Goal: Information Seeking & Learning: Learn about a topic

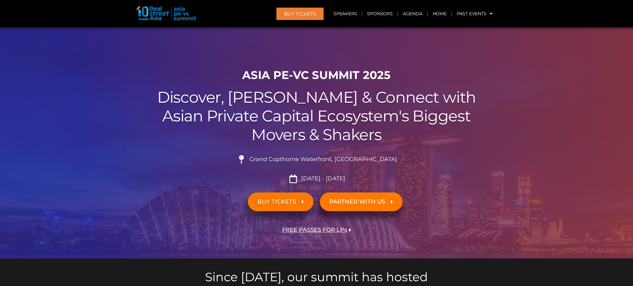
scroll to position [281, 0]
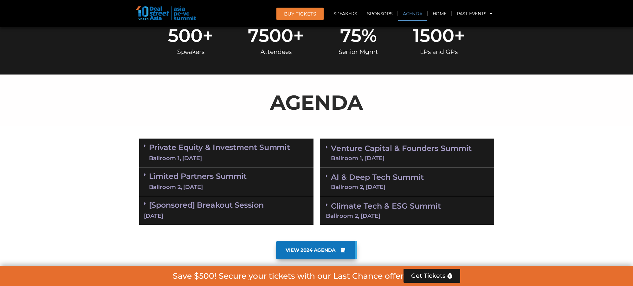
click at [228, 151] on link "Private Equity & Investment Summit Ballroom 1, [DATE]" at bounding box center [219, 152] width 141 height 19
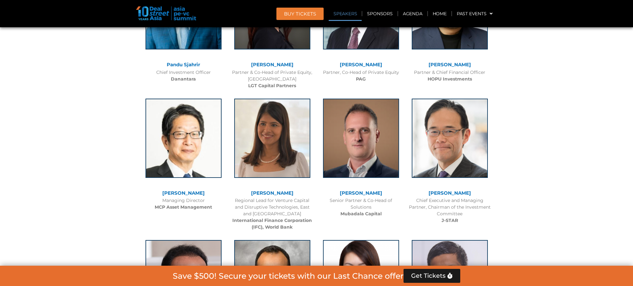
scroll to position [2051, 0]
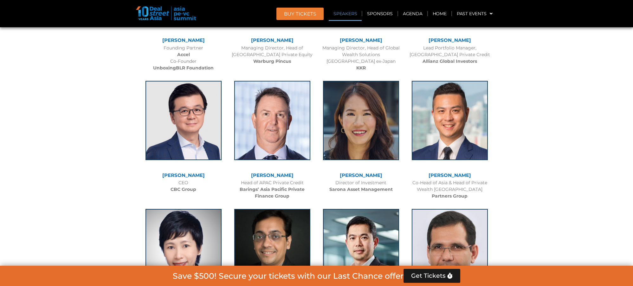
drag, startPoint x: 243, startPoint y: 218, endPoint x: 308, endPoint y: 227, distance: 65.9
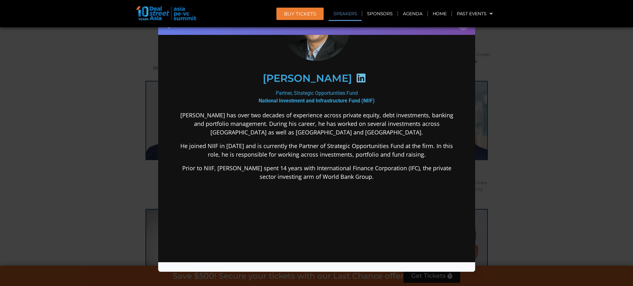
scroll to position [35, 0]
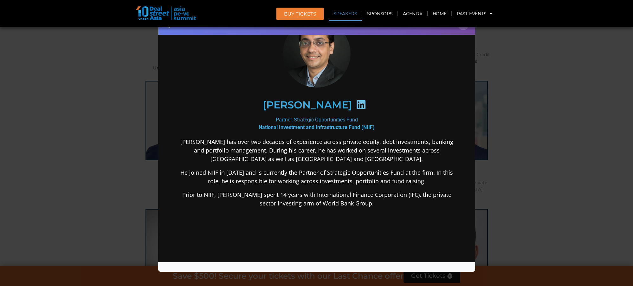
click at [502, 202] on div "Speaker Profile ×" at bounding box center [316, 143] width 633 height 286
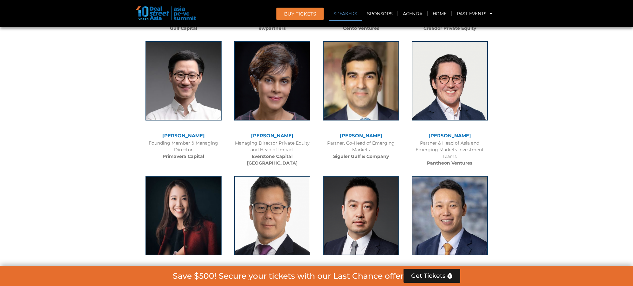
scroll to position [2282, 0]
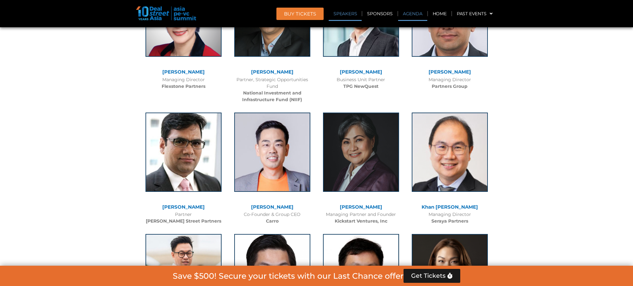
click at [418, 13] on link "Agenda" at bounding box center [412, 13] width 29 height 15
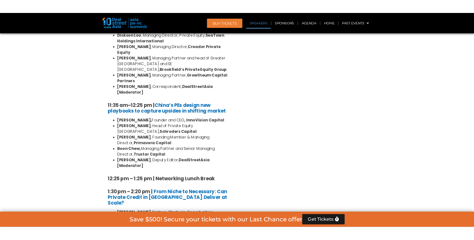
scroll to position [332, 0]
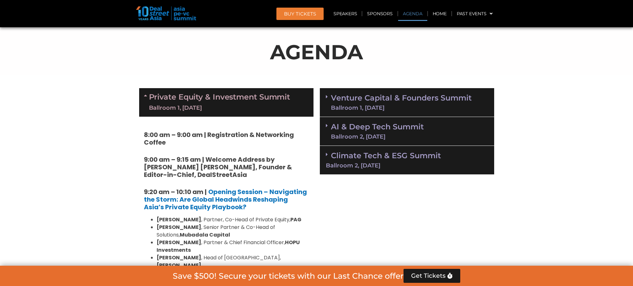
click at [213, 164] on strong "9:00 am – 9:15 am | Welcome Address by [PERSON_NAME] [PERSON_NAME], Founder & E…" at bounding box center [218, 167] width 148 height 24
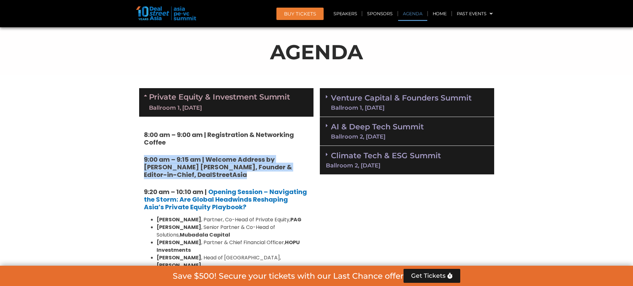
click at [213, 164] on strong "9:00 am – 9:15 am | Welcome Address by [PERSON_NAME] [PERSON_NAME], Founder & E…" at bounding box center [218, 167] width 148 height 24
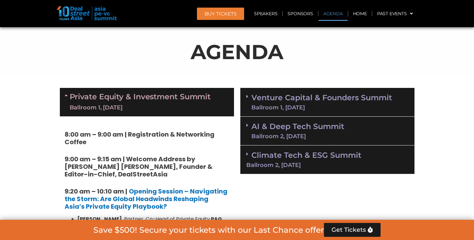
click at [120, 71] on div "AGENDA" at bounding box center [237, 54] width 355 height 35
click at [219, 57] on p "AGENDA" at bounding box center [237, 52] width 355 height 30
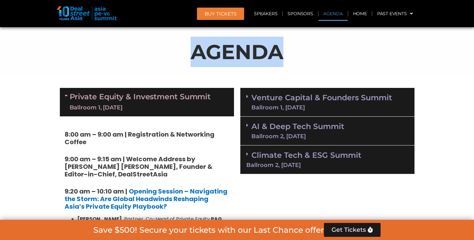
click at [219, 57] on p "AGENDA" at bounding box center [237, 52] width 355 height 30
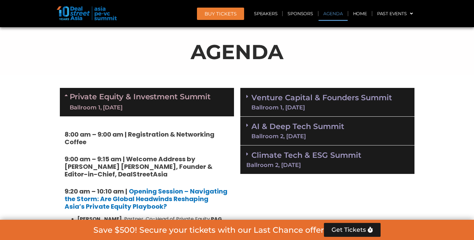
click at [242, 53] on p "AGENDA" at bounding box center [237, 52] width 355 height 30
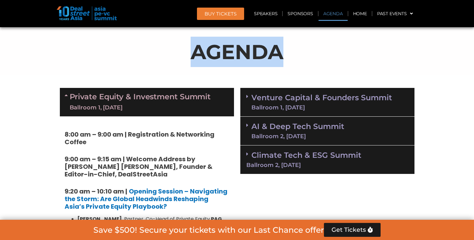
click at [242, 53] on p "AGENDA" at bounding box center [237, 52] width 355 height 30
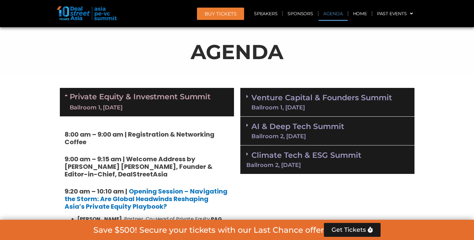
click at [126, 164] on strong "9:00 am – 9:15 am | Welcome Address by [PERSON_NAME] [PERSON_NAME], Founder & E…" at bounding box center [139, 167] width 148 height 24
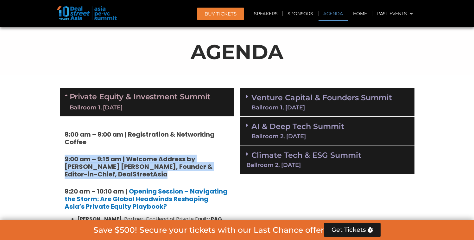
click at [126, 164] on strong "9:00 am – 9:15 am | Welcome Address by [PERSON_NAME] [PERSON_NAME], Founder & E…" at bounding box center [139, 167] width 148 height 24
click at [105, 166] on strong "9:00 am – 9:15 am | Welcome Address by [PERSON_NAME] [PERSON_NAME], Founder & E…" at bounding box center [139, 167] width 148 height 24
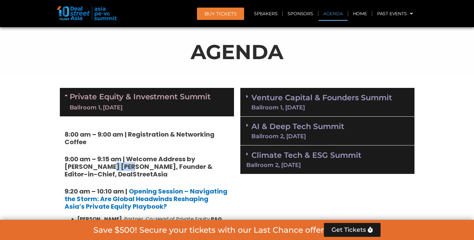
click at [105, 166] on strong "9:00 am – 9:15 am | Welcome Address by [PERSON_NAME] [PERSON_NAME], Founder & E…" at bounding box center [139, 167] width 148 height 24
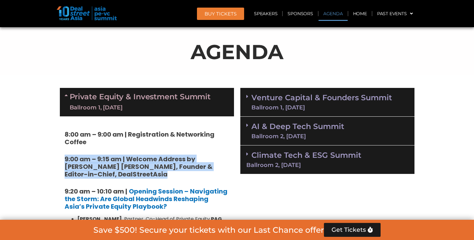
click at [105, 166] on strong "9:00 am – 9:15 am | Welcome Address by [PERSON_NAME] [PERSON_NAME], Founder & E…" at bounding box center [139, 167] width 148 height 24
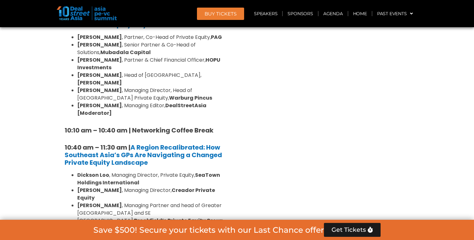
scroll to position [517, 0]
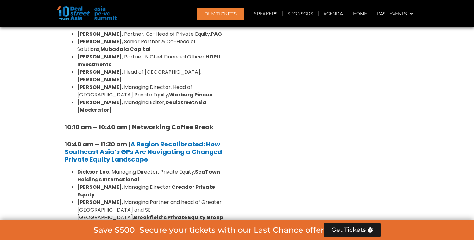
click at [131, 123] on strong "10:10 am – 10:40 am | Networking Coffee Break" at bounding box center [139, 127] width 149 height 9
click at [134, 169] on strong "SeaTown Holdings International" at bounding box center [148, 176] width 143 height 15
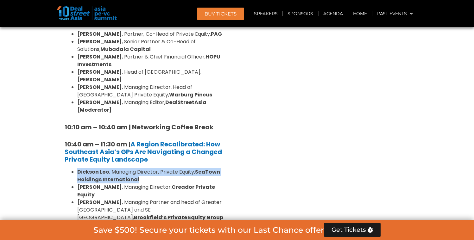
click at [134, 169] on strong "SeaTown Holdings International" at bounding box center [148, 176] width 143 height 15
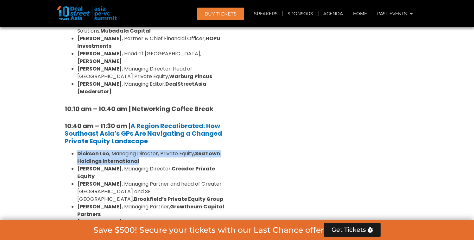
scroll to position [538, 0]
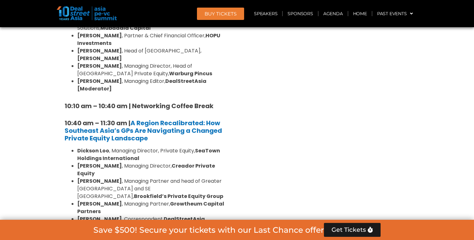
click at [153, 178] on li "[PERSON_NAME] , Managing Partner and head of Greater [GEOGRAPHIC_DATA] and SE […" at bounding box center [153, 189] width 152 height 23
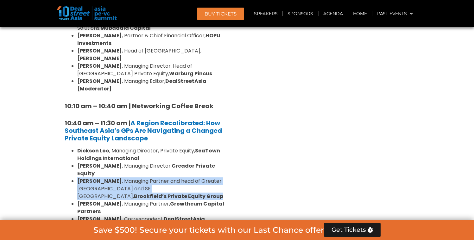
click at [153, 178] on li "[PERSON_NAME] , Managing Partner and head of Greater [GEOGRAPHIC_DATA] and SE […" at bounding box center [153, 189] width 152 height 23
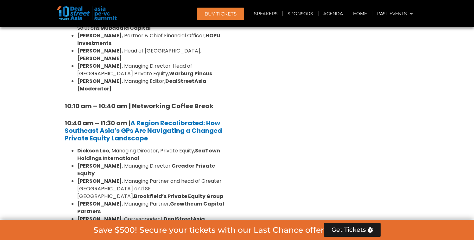
click at [214, 178] on li "[PERSON_NAME] , Managing Partner and head of Greater [GEOGRAPHIC_DATA] and SE […" at bounding box center [153, 189] width 152 height 23
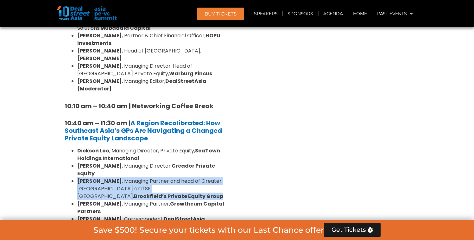
click at [214, 178] on li "[PERSON_NAME] , Managing Partner and head of Greater [GEOGRAPHIC_DATA] and SE […" at bounding box center [153, 189] width 152 height 23
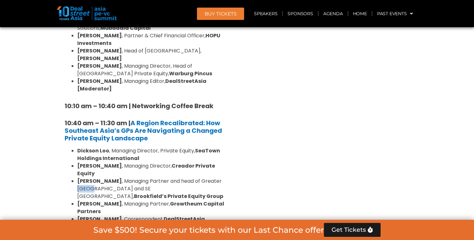
click at [214, 178] on li "[PERSON_NAME] , Managing Partner and head of Greater [GEOGRAPHIC_DATA] and SE […" at bounding box center [153, 189] width 152 height 23
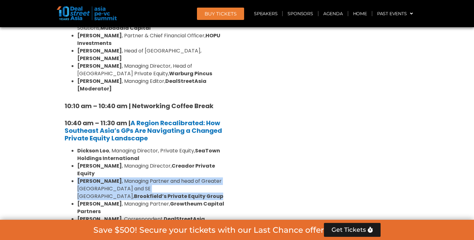
click at [214, 178] on li "[PERSON_NAME] , Managing Partner and head of Greater [GEOGRAPHIC_DATA] and SE […" at bounding box center [153, 189] width 152 height 23
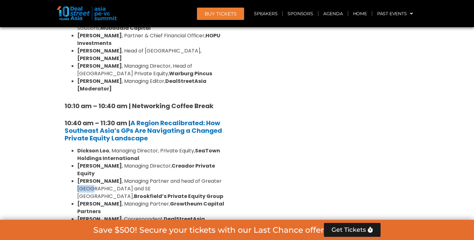
click at [214, 178] on li "[PERSON_NAME] , Managing Partner and head of Greater [GEOGRAPHIC_DATA] and SE […" at bounding box center [153, 189] width 152 height 23
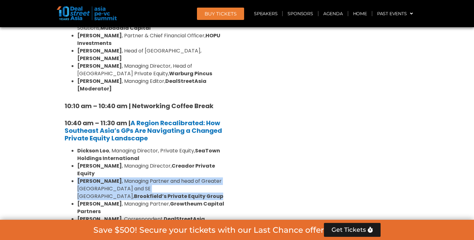
click at [214, 178] on li "[PERSON_NAME] , Managing Partner and head of Greater [GEOGRAPHIC_DATA] and SE […" at bounding box center [153, 189] width 152 height 23
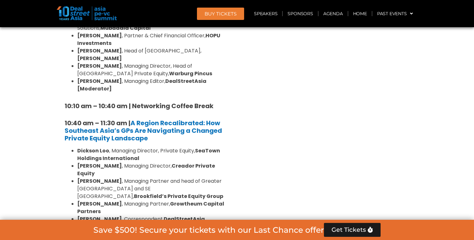
click at [122, 55] on strong "[PERSON_NAME]" at bounding box center [99, 58] width 45 height 7
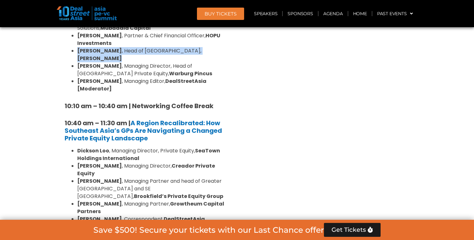
click at [122, 55] on strong "[PERSON_NAME]" at bounding box center [99, 58] width 45 height 7
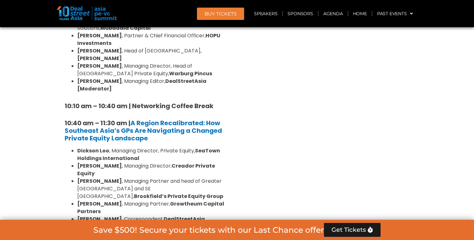
click at [213, 62] on li "[PERSON_NAME] , Managing Director, Head of [GEOGRAPHIC_DATA] Private Equity, Wa…" at bounding box center [153, 69] width 152 height 15
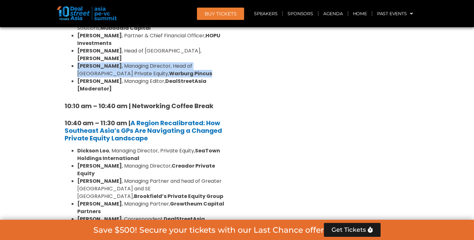
click at [213, 62] on li "[PERSON_NAME] , Managing Director, Head of [GEOGRAPHIC_DATA] Private Equity, Wa…" at bounding box center [153, 69] width 152 height 15
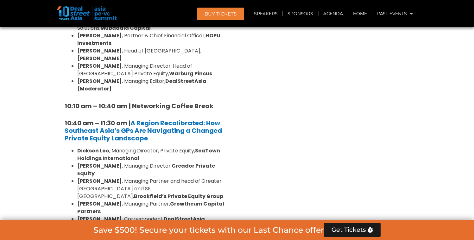
click at [180, 78] on strong "DealStreetAsia [Moderator]" at bounding box center [141, 85] width 129 height 15
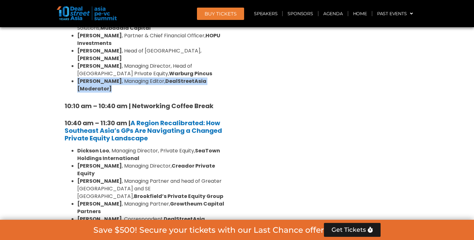
click at [180, 78] on strong "DealStreetAsia [Moderator]" at bounding box center [141, 85] width 129 height 15
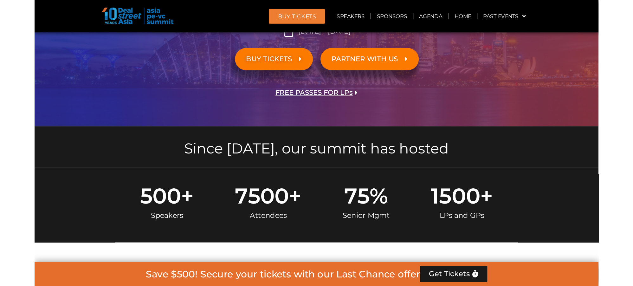
scroll to position [0, 0]
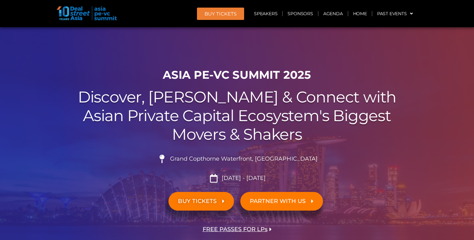
click at [253, 77] on h1 "ASIA PE-VC Summit 2025" at bounding box center [237, 74] width 355 height 13
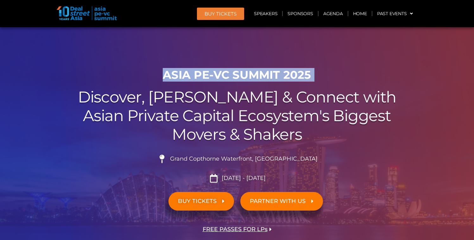
click at [253, 77] on h1 "ASIA PE-VC Summit 2025" at bounding box center [237, 74] width 355 height 13
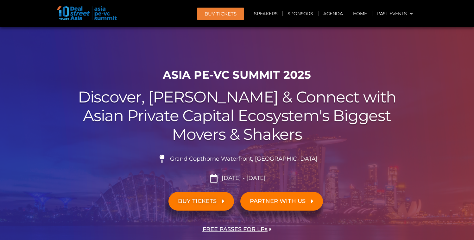
click at [248, 98] on h2 "Discover, Learn & Connect with Asian Private Capital Ecosystem's Biggest Movers…" at bounding box center [237, 116] width 355 height 56
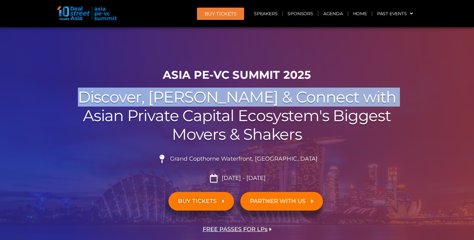
click at [248, 98] on h2 "Discover, Learn & Connect with Asian Private Capital Ecosystem's Biggest Movers…" at bounding box center [237, 116] width 355 height 56
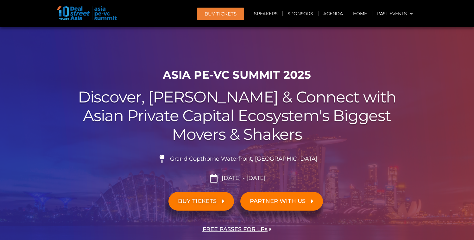
click at [241, 120] on h2 "Discover, Learn & Connect with Asian Private Capital Ecosystem's Biggest Movers…" at bounding box center [237, 116] width 355 height 56
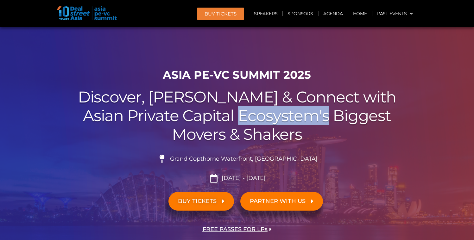
click at [241, 120] on h2 "Discover, Learn & Connect with Asian Private Capital Ecosystem's Biggest Movers…" at bounding box center [237, 116] width 355 height 56
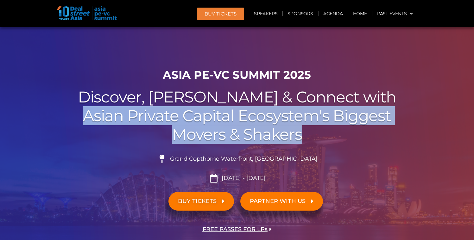
click at [241, 120] on h2 "Discover, Learn & Connect with Asian Private Capital Ecosystem's Biggest Movers…" at bounding box center [237, 116] width 355 height 56
click at [238, 137] on h2 "Discover, Learn & Connect with Asian Private Capital Ecosystem's Biggest Movers…" at bounding box center [237, 116] width 355 height 56
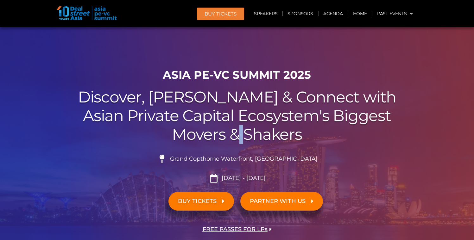
click at [238, 137] on h2 "Discover, Learn & Connect with Asian Private Capital Ecosystem's Biggest Movers…" at bounding box center [237, 116] width 355 height 56
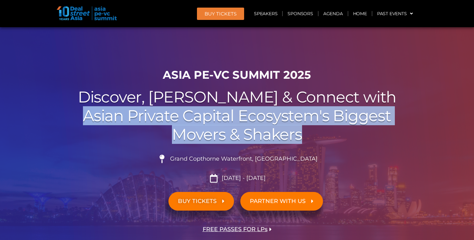
click at [238, 137] on h2 "Discover, Learn & Connect with Asian Private Capital Ecosystem's Biggest Movers…" at bounding box center [237, 116] width 355 height 56
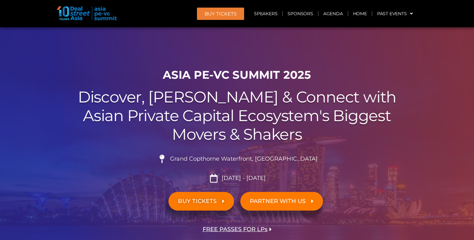
click at [228, 109] on h2 "Discover, Learn & Connect with Asian Private Capital Ecosystem's Biggest Movers…" at bounding box center [237, 116] width 355 height 56
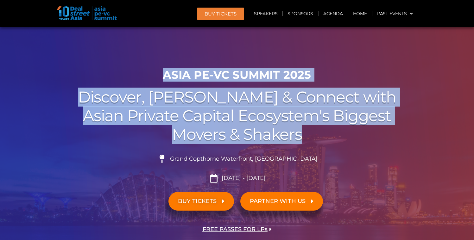
drag, startPoint x: 165, startPoint y: 76, endPoint x: 313, endPoint y: 130, distance: 158.2
click at [313, 130] on div "ASIA PE-VC Summit 2025 Discover, Learn & Connect with Asian Private Capital Eco…" at bounding box center [237, 161] width 361 height 193
click at [189, 79] on h1 "ASIA PE-VC Summit 2025" at bounding box center [237, 74] width 355 height 13
drag, startPoint x: 162, startPoint y: 75, endPoint x: 300, endPoint y: 139, distance: 152.5
click at [300, 139] on div "ASIA PE-VC Summit 2025 Discover, Learn & Connect with Asian Private Capital Eco…" at bounding box center [237, 161] width 361 height 193
